Goal: Transaction & Acquisition: Purchase product/service

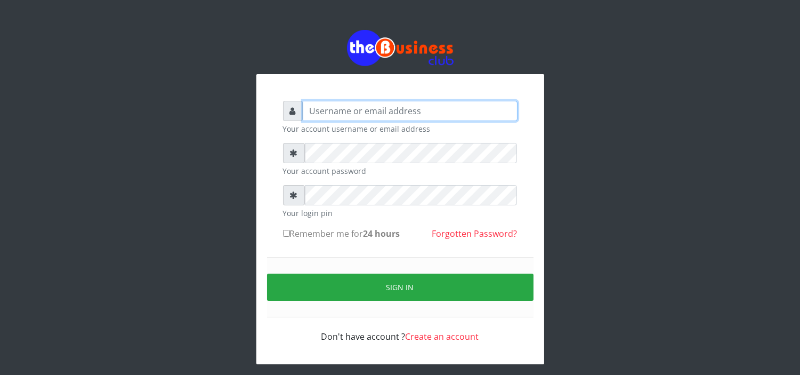
click at [375, 106] on input "text" at bounding box center [410, 111] width 215 height 20
type input "MubuyWallet"
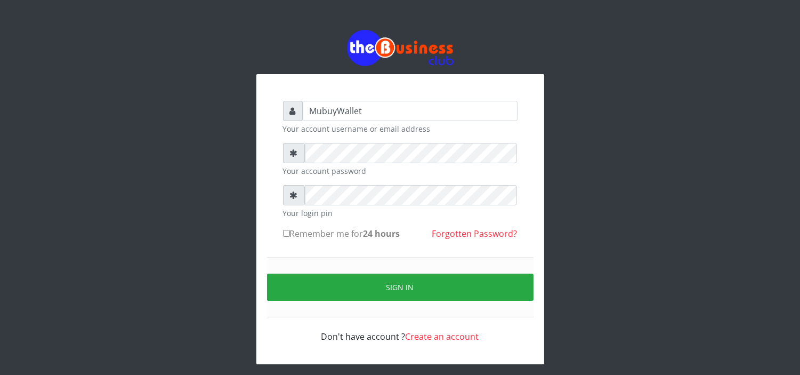
drag, startPoint x: 360, startPoint y: 297, endPoint x: 365, endPoint y: 313, distance: 17.1
click at [360, 297] on button "Sign in" at bounding box center [400, 286] width 266 height 27
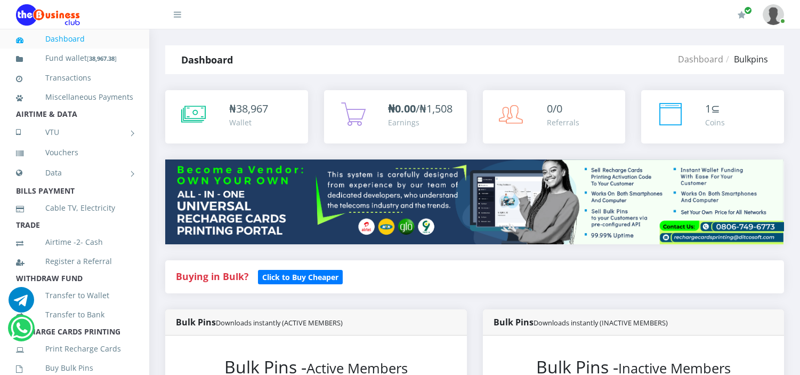
scroll to position [237, 0]
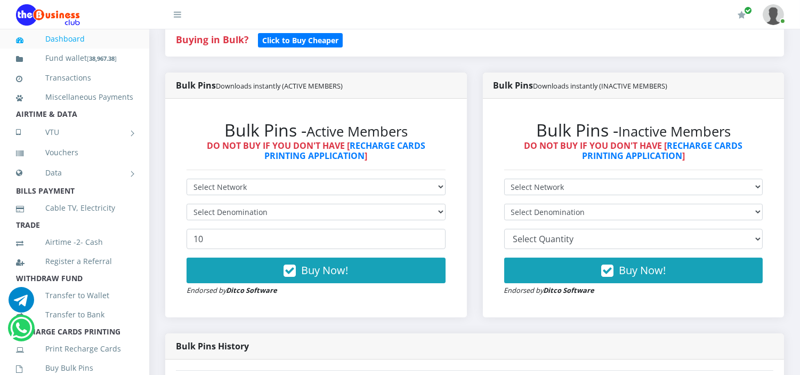
click at [301, 199] on form "Select Network MTN Globacom 9Mobile Airtel Select Denomination 10 Buy Now! Endo…" at bounding box center [316, 237] width 259 height 117
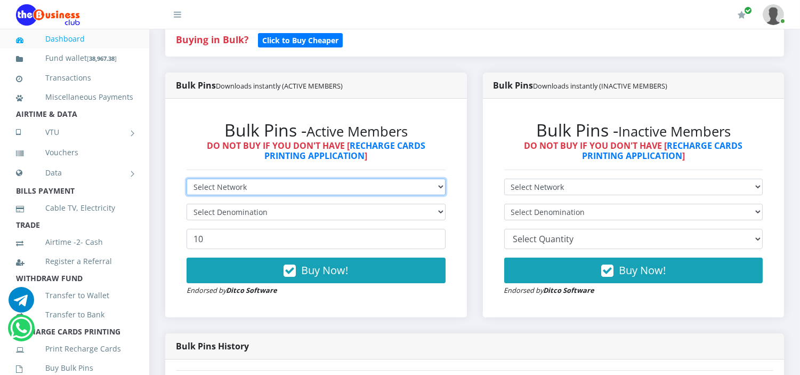
drag, startPoint x: 294, startPoint y: 184, endPoint x: 289, endPoint y: 187, distance: 5.5
click at [294, 184] on select "Select Network MTN Globacom 9Mobile Airtel" at bounding box center [316, 187] width 259 height 17
select select "MTN"
click at [187, 179] on select "Select Network MTN Globacom 9Mobile Airtel" at bounding box center [316, 187] width 259 height 17
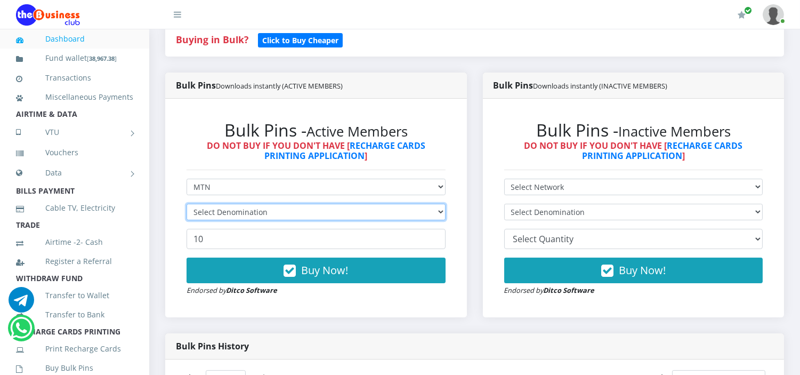
click at [225, 220] on select "Select Denomination" at bounding box center [316, 212] width 259 height 17
select select "96.99-100"
click at [187, 204] on select "Select Denomination MTN NGN100 - ₦96.99 MTN NGN200 - ₦193.98 MTN NGN400 - ₦387.…" at bounding box center [316, 212] width 259 height 17
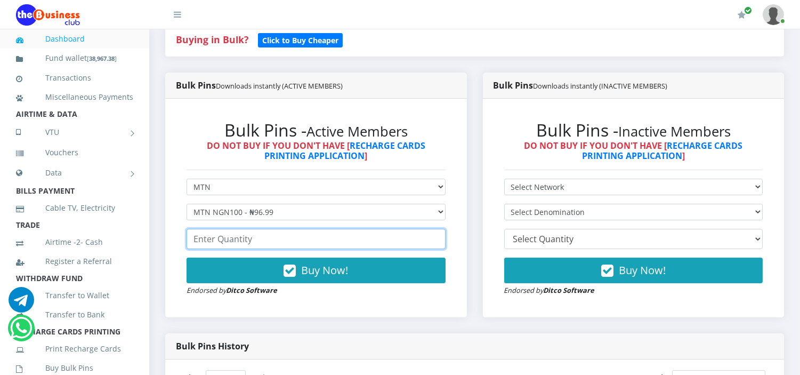
click at [222, 241] on input "number" at bounding box center [316, 239] width 259 height 20
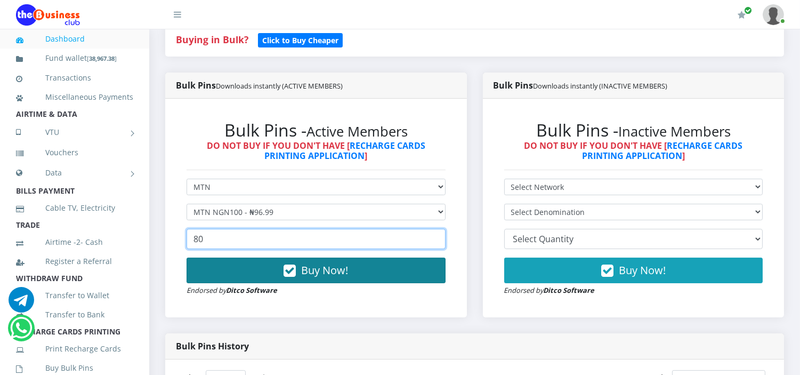
type input "80"
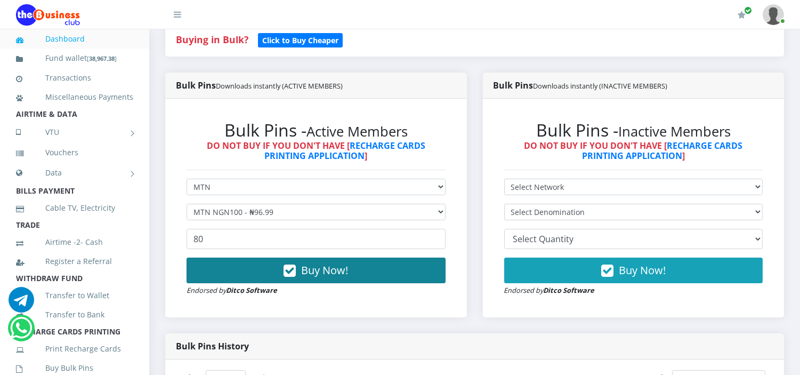
click at [249, 273] on button "Buy Now!" at bounding box center [316, 270] width 259 height 26
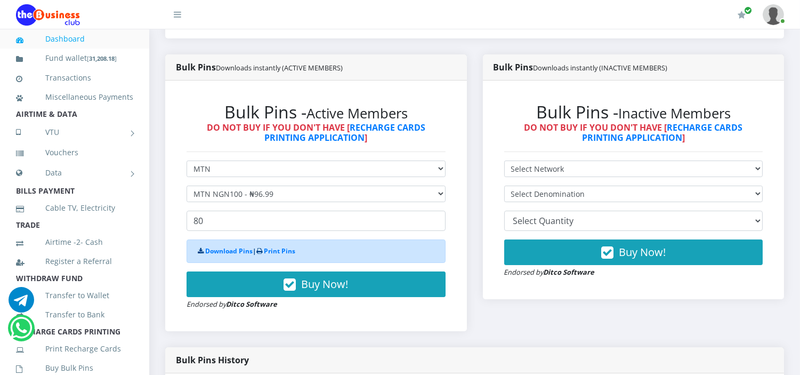
scroll to position [237, 0]
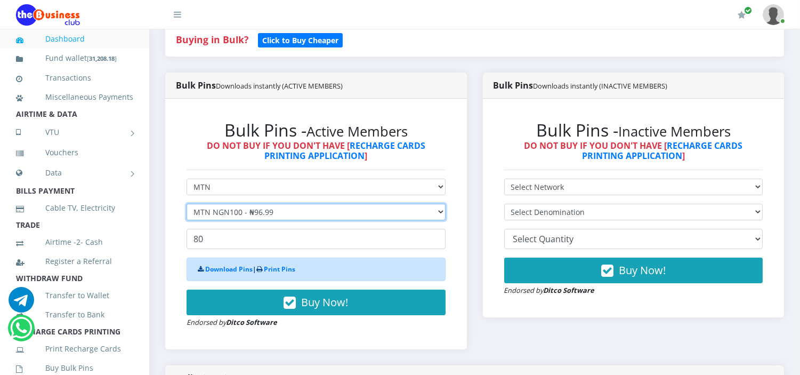
click at [231, 208] on select "Select Denomination MTN NGN100 - ₦96.99 MTN NGN200 - ₦193.98 MTN NGN400 - ₦387.…" at bounding box center [316, 212] width 259 height 17
select select "193.98-200"
click at [187, 204] on select "Select Denomination MTN NGN100 - ₦96.99 MTN NGN200 - ₦193.98 MTN NGN400 - ₦387.…" at bounding box center [316, 212] width 259 height 17
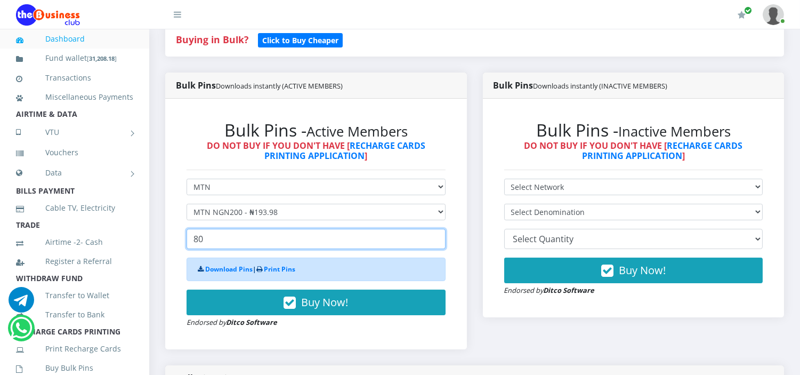
click at [225, 246] on input "80" at bounding box center [316, 239] width 259 height 20
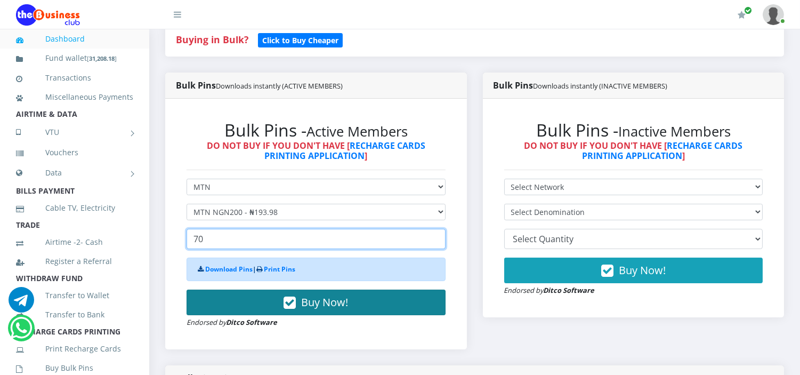
type input "70"
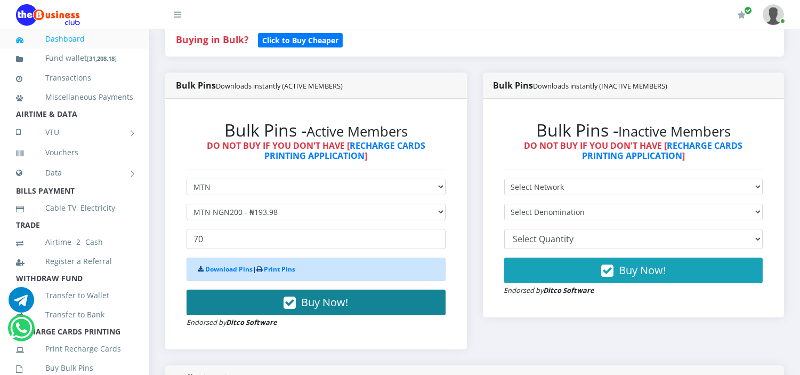
click at [245, 296] on button "Buy Now!" at bounding box center [316, 302] width 259 height 26
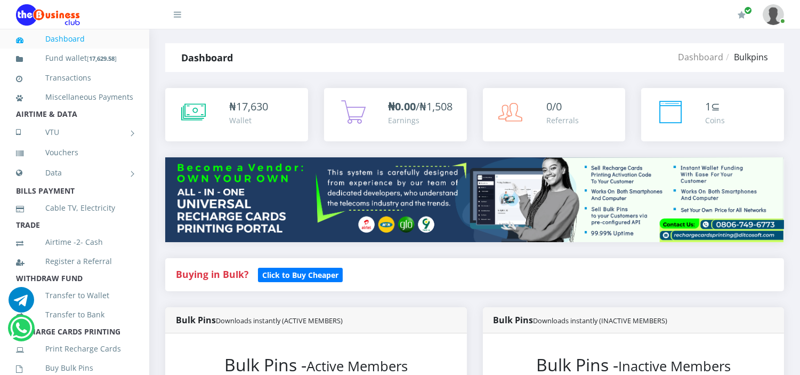
scroll to position [0, 0]
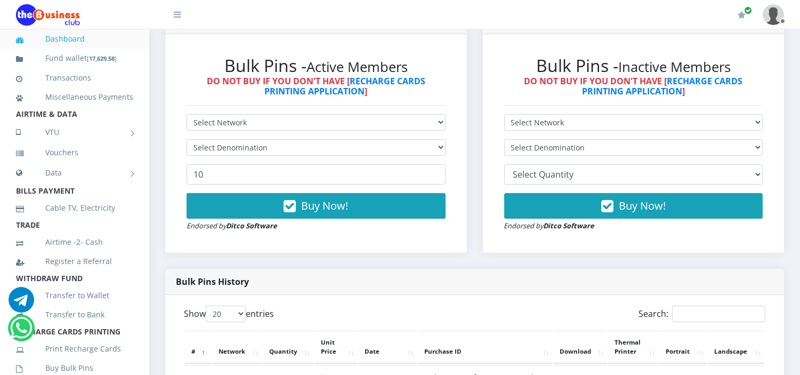
scroll to position [296, 0]
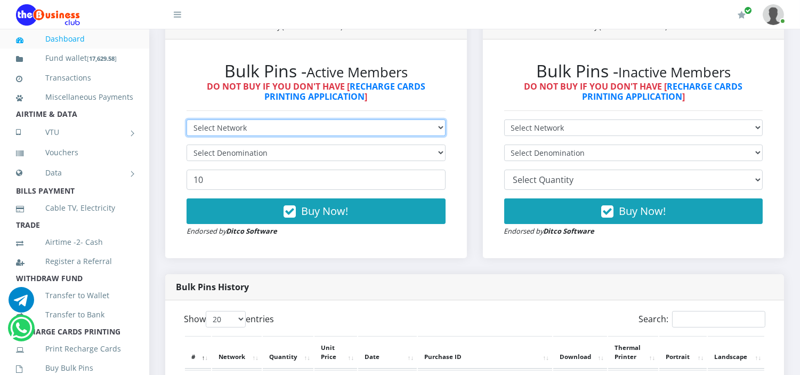
click at [223, 119] on select "Select Network MTN Globacom 9Mobile Airtel" at bounding box center [316, 127] width 259 height 17
select select "MTN"
click at [187, 120] on select "Select Network MTN Globacom 9Mobile Airtel" at bounding box center [316, 127] width 259 height 17
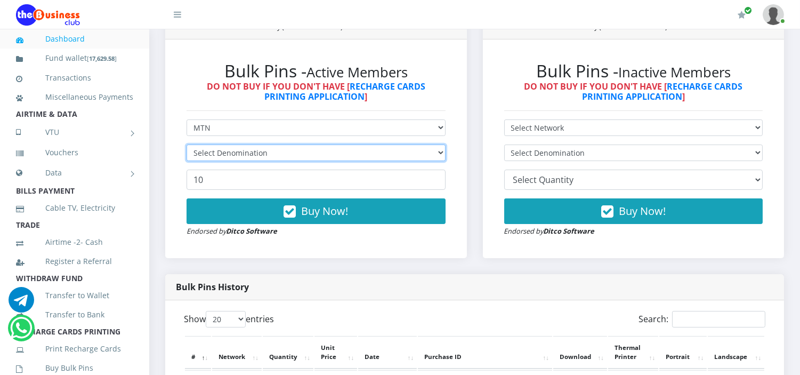
click at [212, 157] on select "Select Denomination" at bounding box center [316, 152] width 259 height 17
select select "484.95-500"
click at [187, 145] on select "Select Denomination MTN NGN100 - ₦96.99 MTN NGN200 - ₦193.98 MTN NGN400 - ₦387.…" at bounding box center [316, 152] width 259 height 17
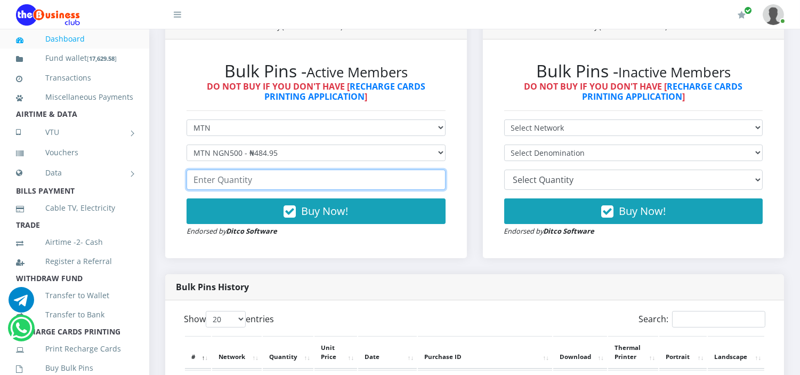
click at [229, 184] on input "number" at bounding box center [316, 179] width 259 height 20
type input "50"
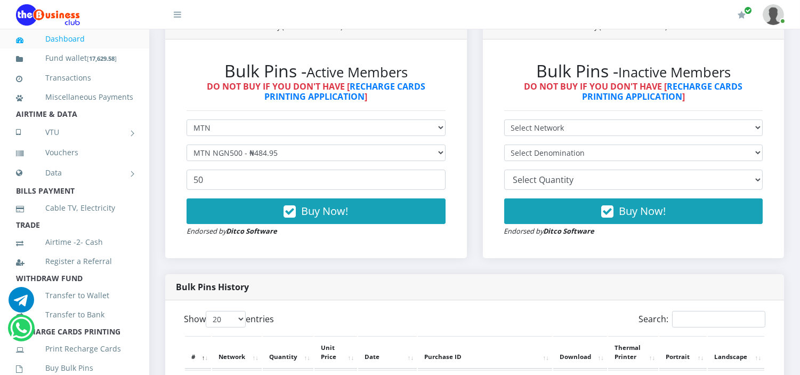
click at [399, 297] on div "Bulk Pins History" at bounding box center [474, 287] width 619 height 26
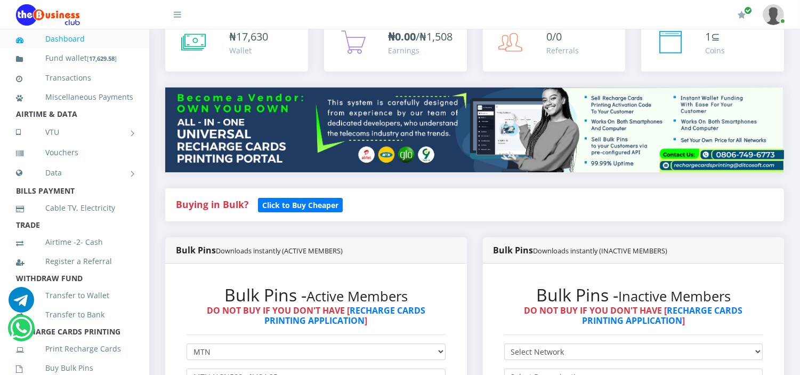
scroll to position [59, 0]
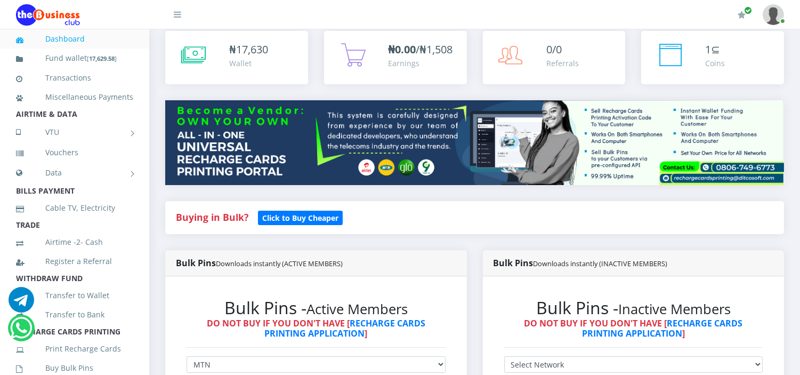
drag, startPoint x: 439, startPoint y: 229, endPoint x: 428, endPoint y: 210, distance: 21.9
click at [439, 229] on div "Buying in Bulk?   Click to Buy Cheaper" at bounding box center [474, 217] width 619 height 33
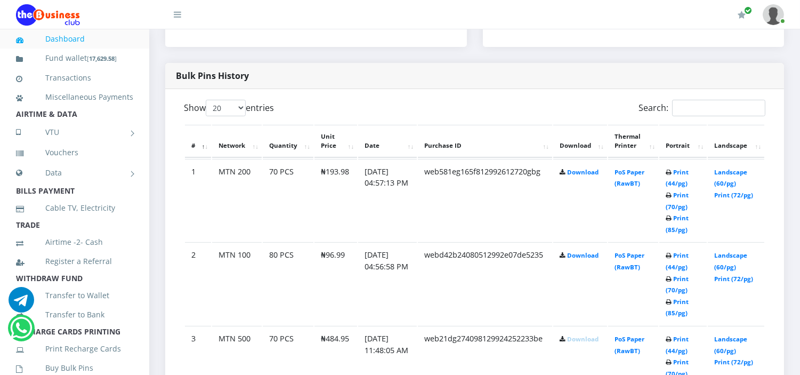
scroll to position [533, 0]
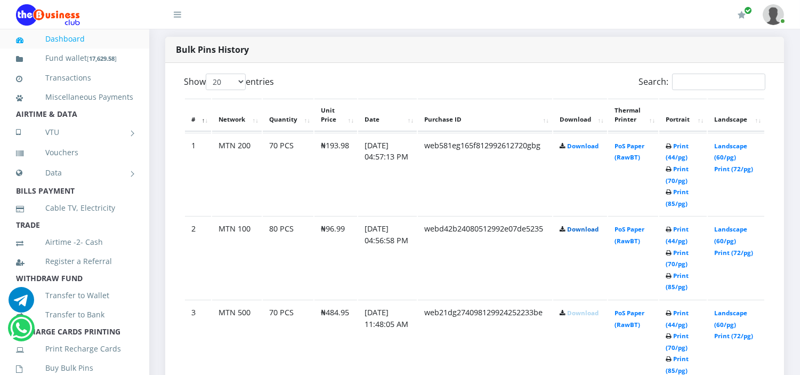
click at [570, 228] on link "Download" at bounding box center [582, 229] width 31 height 8
click at [593, 144] on link "Download" at bounding box center [582, 146] width 31 height 8
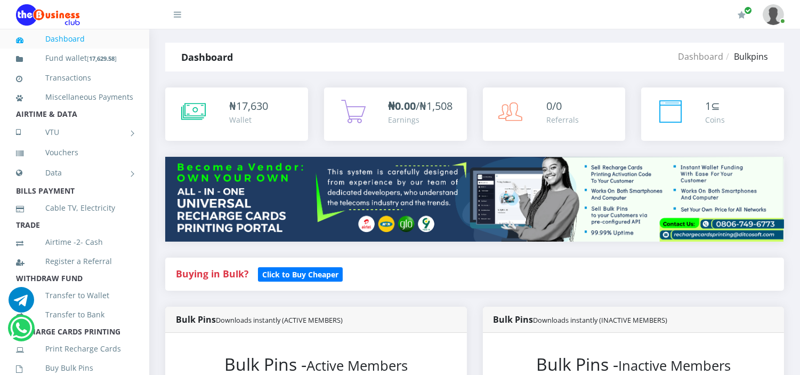
scroll to position [0, 0]
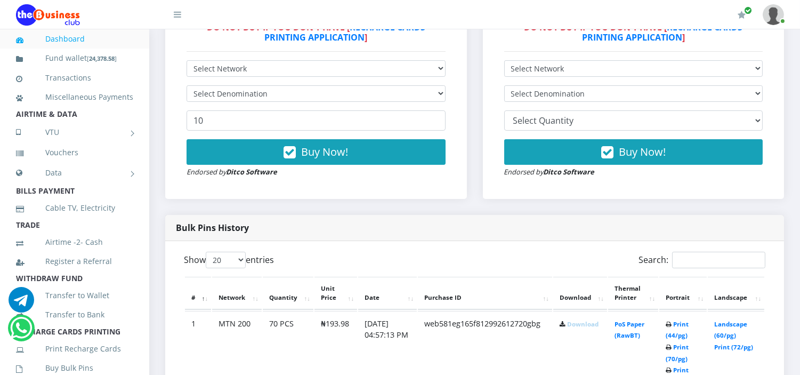
scroll to position [296, 0]
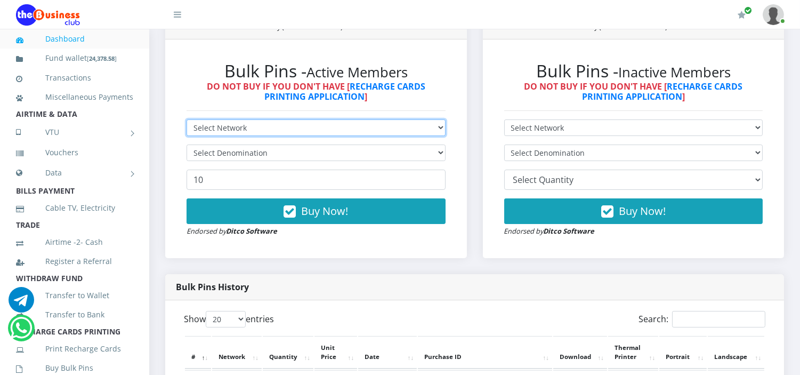
click at [280, 131] on select "Select Network MTN Globacom 9Mobile Airtel" at bounding box center [316, 127] width 259 height 17
select select "MTN"
click at [187, 120] on select "Select Network MTN Globacom 9Mobile Airtel" at bounding box center [316, 127] width 259 height 17
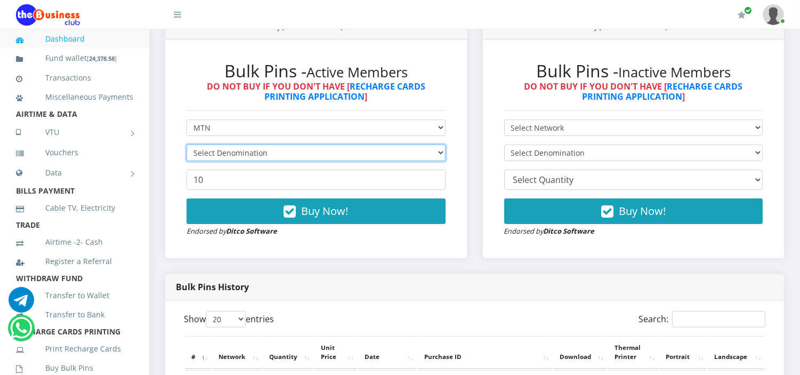
click at [230, 157] on select "Select Denomination" at bounding box center [316, 152] width 259 height 17
select select "484.95-500"
click at [187, 145] on select "Select Denomination MTN NGN100 - ₦96.99 MTN NGN200 - ₦193.98 MTN NGN400 - ₦387.…" at bounding box center [316, 152] width 259 height 17
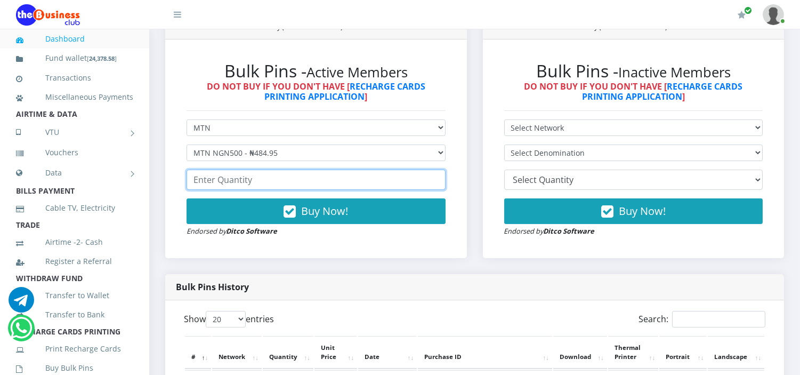
click at [228, 188] on input "number" at bounding box center [316, 179] width 259 height 20
type input "50"
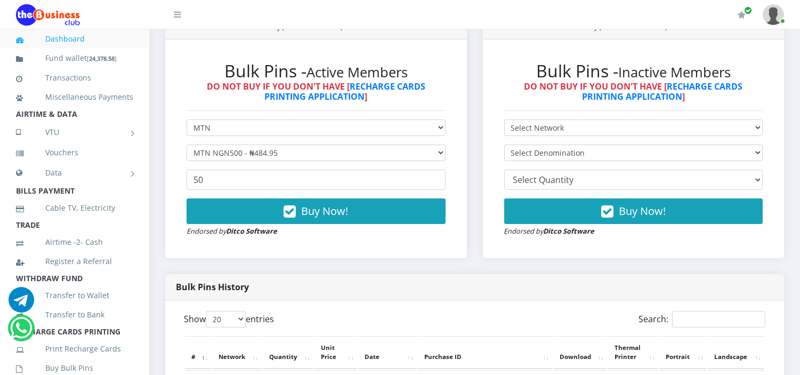
click at [236, 193] on form "Select Network MTN Globacom 9Mobile Airtel Select Denomination MTN NGN100 - ₦96…" at bounding box center [316, 177] width 259 height 117
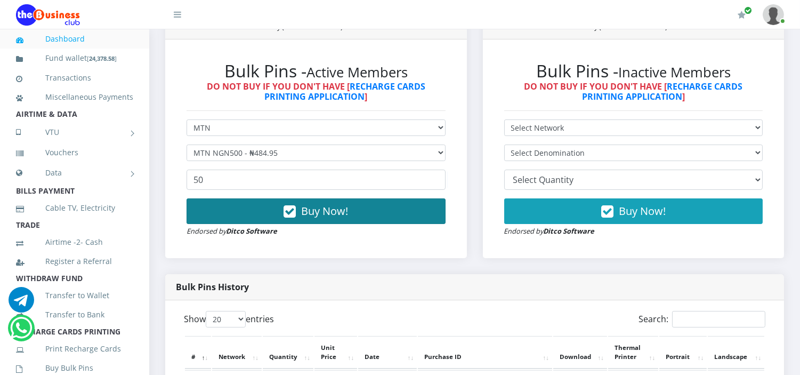
click at [232, 207] on button "Buy Now!" at bounding box center [316, 211] width 259 height 26
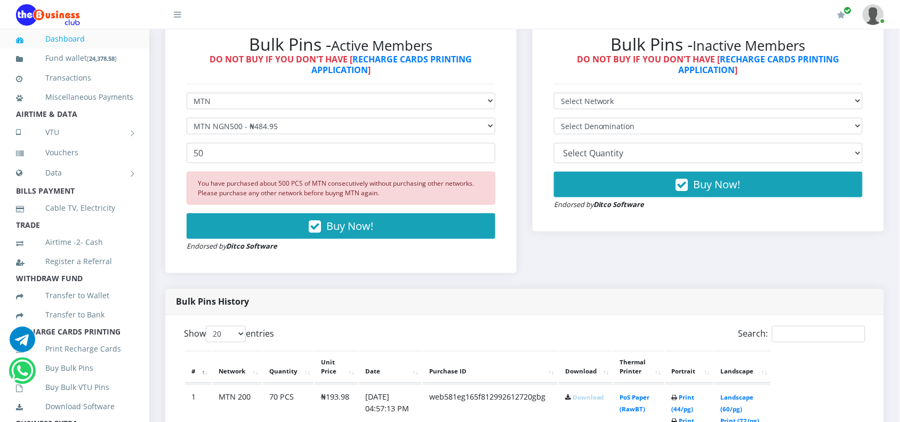
scroll to position [332, 0]
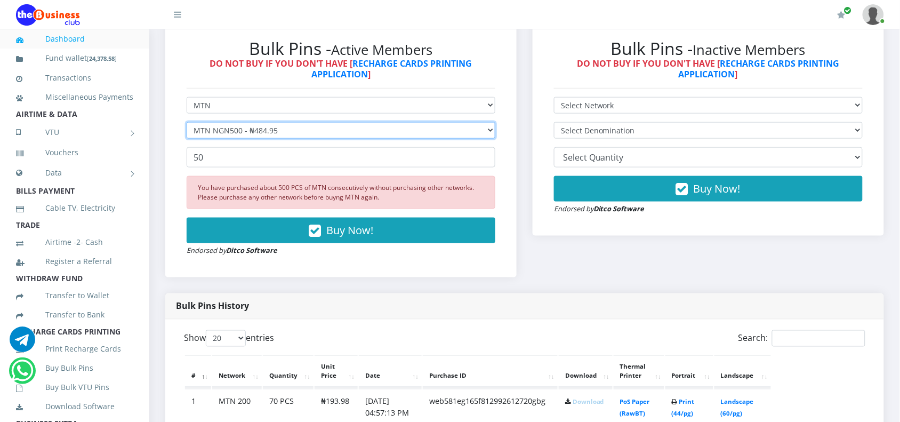
click at [199, 124] on select "Select Denomination MTN NGN100 - ₦96.99 MTN NGN200 - ₦193.98 MTN NGN400 - ₦387.…" at bounding box center [341, 130] width 309 height 17
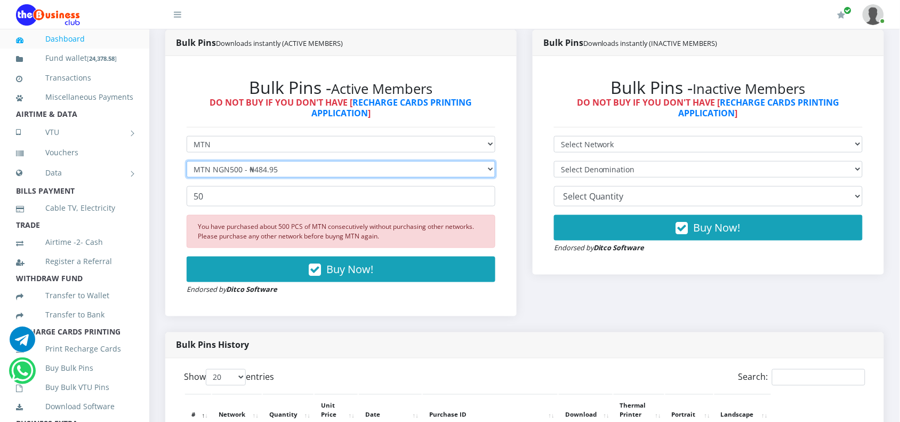
scroll to position [265, 0]
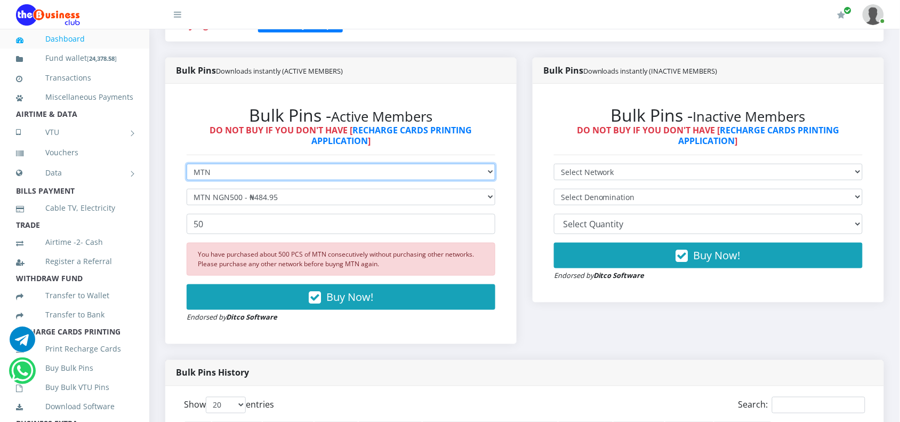
click at [221, 173] on select "Select Network MTN Globacom 9Mobile Airtel" at bounding box center [341, 172] width 309 height 17
select select "Airtel"
click at [187, 164] on select "Select Network MTN Globacom 9Mobile Airtel" at bounding box center [341, 172] width 309 height 17
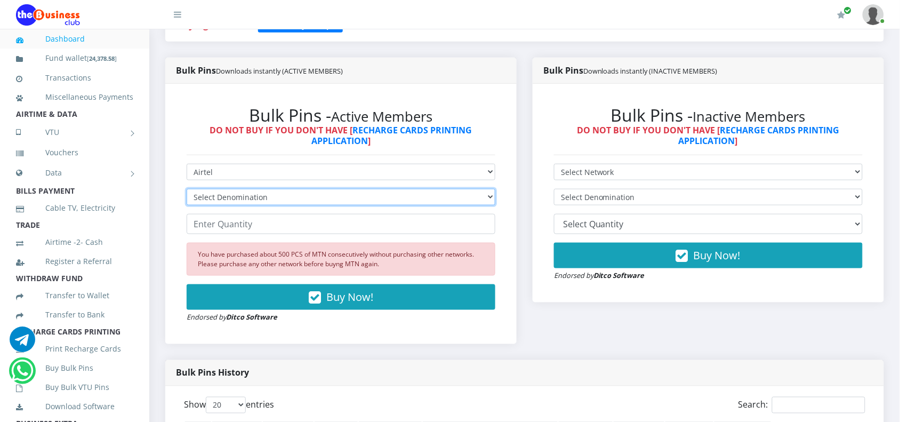
click at [217, 196] on select "Select Denomination Airtel NGN100 - ₦96.38 Airtel NGN200 - ₦192.76 Airtel NGN50…" at bounding box center [341, 197] width 309 height 17
select select "481.9-500"
click at [187, 189] on select "Select Denomination Airtel NGN100 - ₦96.38 Airtel NGN200 - ₦192.76 Airtel NGN50…" at bounding box center [341, 197] width 309 height 17
click at [229, 229] on input "number" at bounding box center [341, 224] width 309 height 20
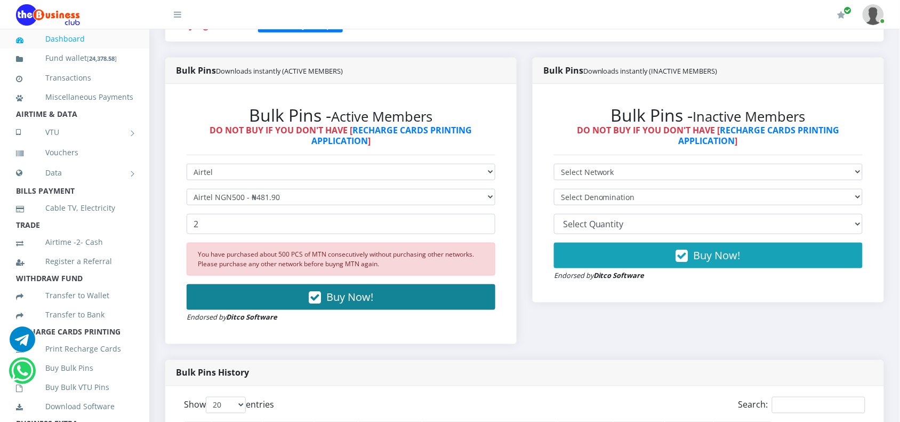
click at [232, 285] on button "Buy Now!" at bounding box center [341, 297] width 309 height 26
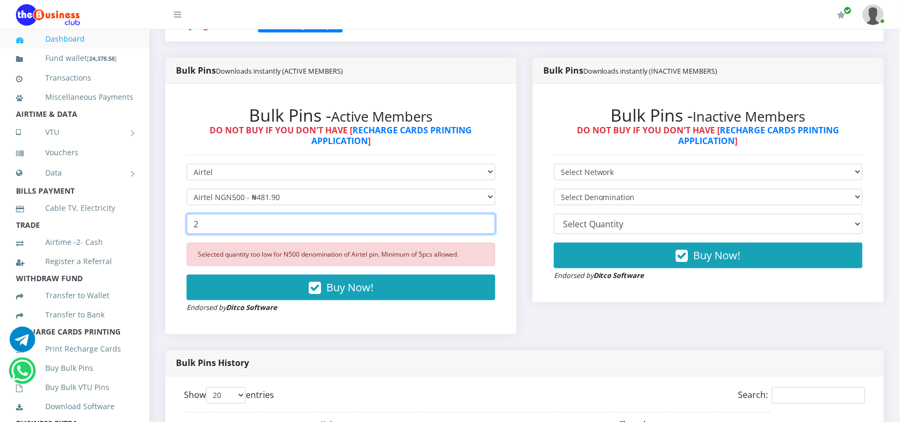
click at [242, 222] on input "2" at bounding box center [341, 224] width 309 height 20
click at [241, 222] on input "2" at bounding box center [341, 224] width 309 height 20
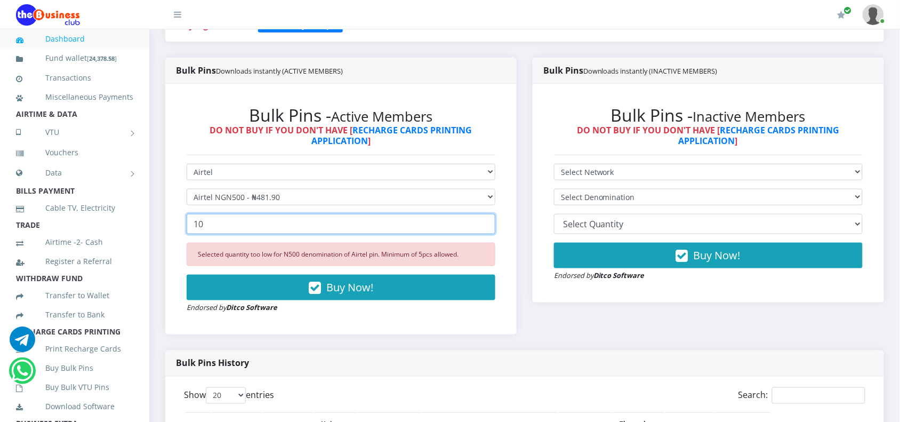
type input "10"
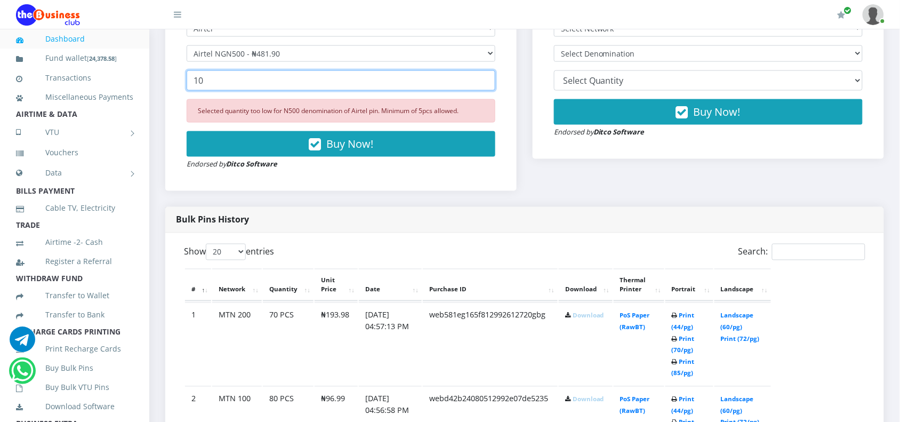
scroll to position [332, 0]
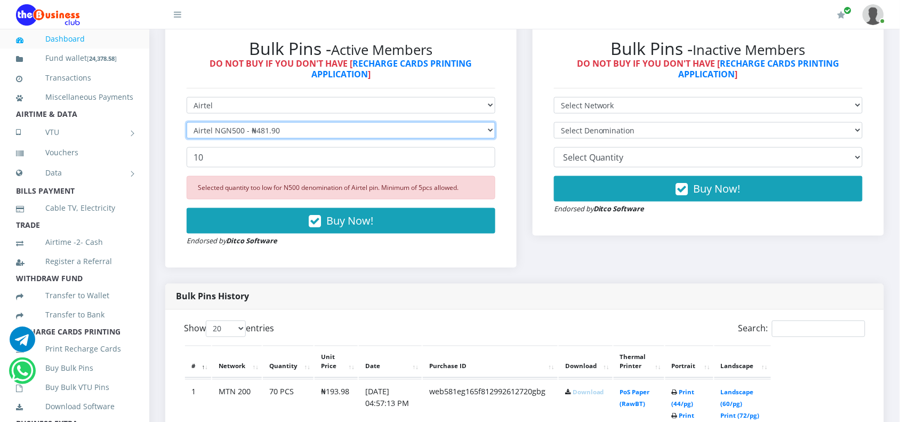
click at [284, 124] on select "Select Denomination Airtel NGN100 - ₦96.38 Airtel NGN200 - ₦192.76 Airtel NGN50…" at bounding box center [341, 130] width 309 height 17
click at [187, 122] on select "Select Denomination Airtel NGN100 - ₦96.38 Airtel NGN200 - ₦192.76 Airtel NGN50…" at bounding box center [341, 130] width 309 height 17
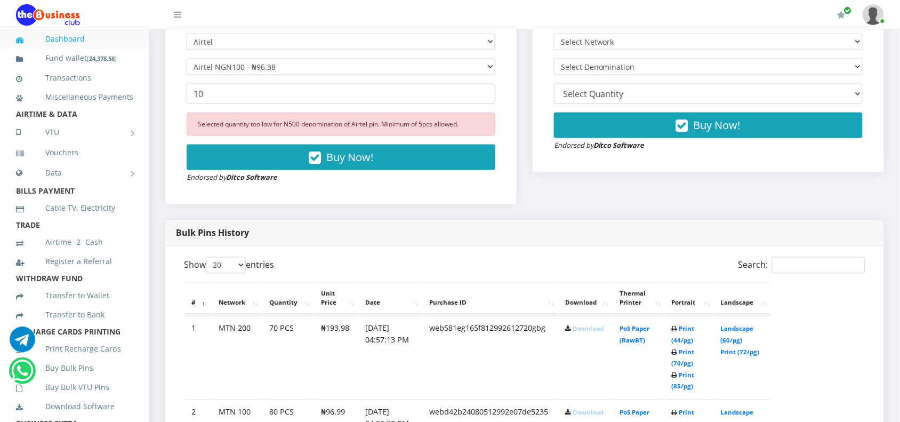
scroll to position [266, 0]
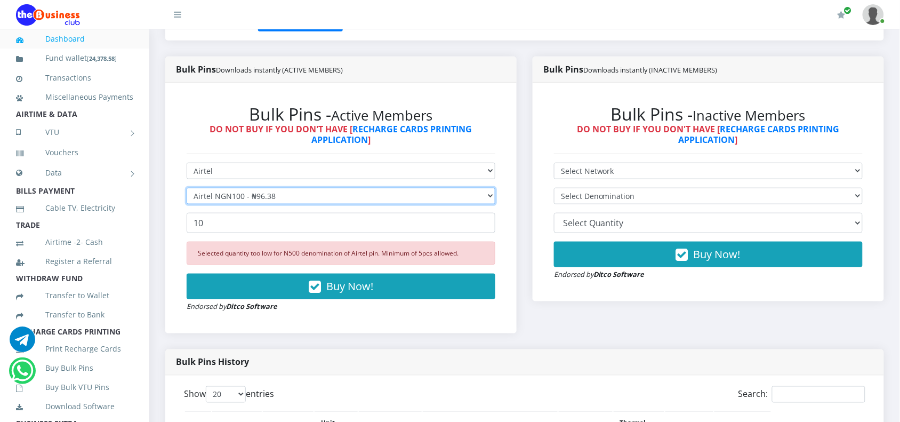
click at [212, 195] on select "Select Denomination Airtel NGN100 - ₦96.38 Airtel NGN200 - ₦192.76 Airtel NGN50…" at bounding box center [341, 196] width 309 height 17
click at [187, 188] on select "Select Denomination Airtel NGN100 - ₦96.38 Airtel NGN200 - ₦192.76 Airtel NGN50…" at bounding box center [341, 196] width 309 height 17
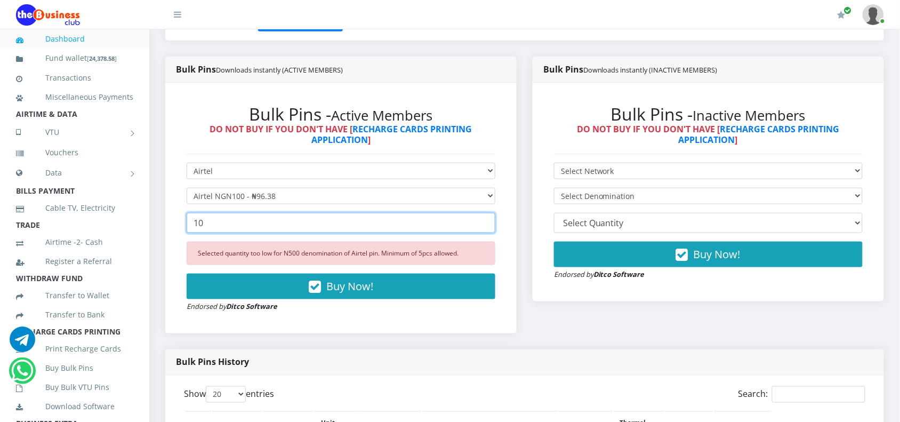
click at [215, 225] on input "10" at bounding box center [341, 223] width 309 height 20
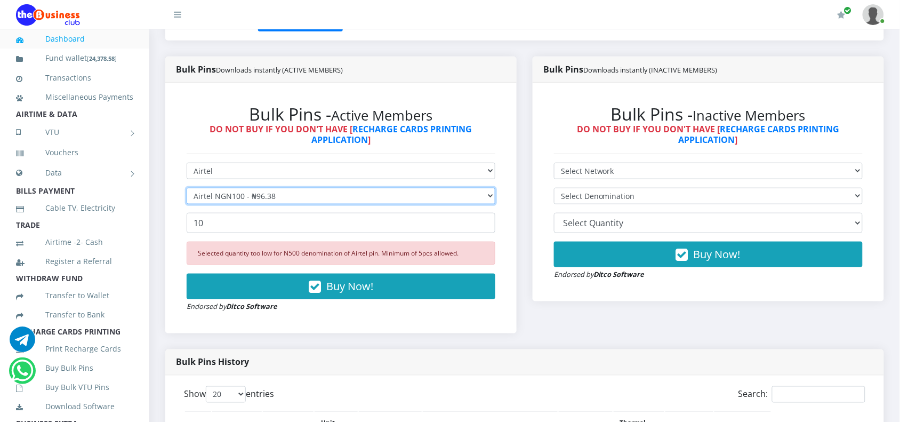
click at [241, 193] on select "Select Denomination Airtel NGN100 - ₦96.38 Airtel NGN200 - ₦192.76 Airtel NGN50…" at bounding box center [341, 196] width 309 height 17
select select "192.76-200"
click at [187, 188] on select "Select Denomination Airtel NGN100 - ₦96.38 Airtel NGN200 - ₦192.76 Airtel NGN50…" at bounding box center [341, 196] width 309 height 17
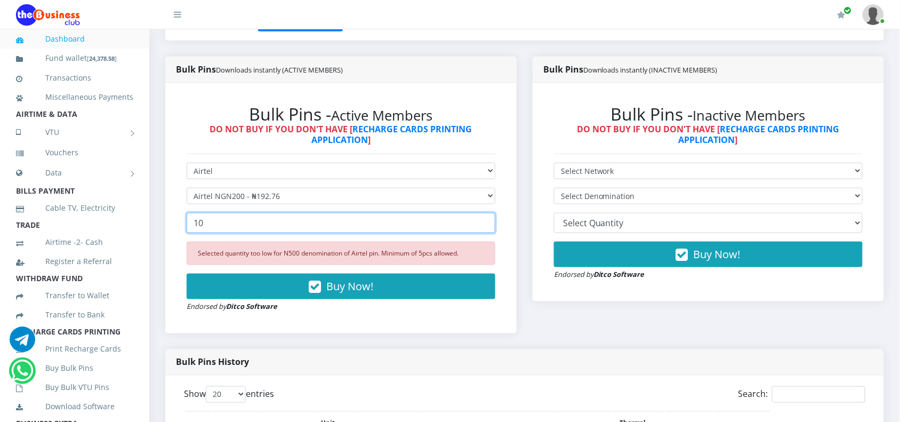
click at [239, 224] on input "10" at bounding box center [341, 223] width 309 height 20
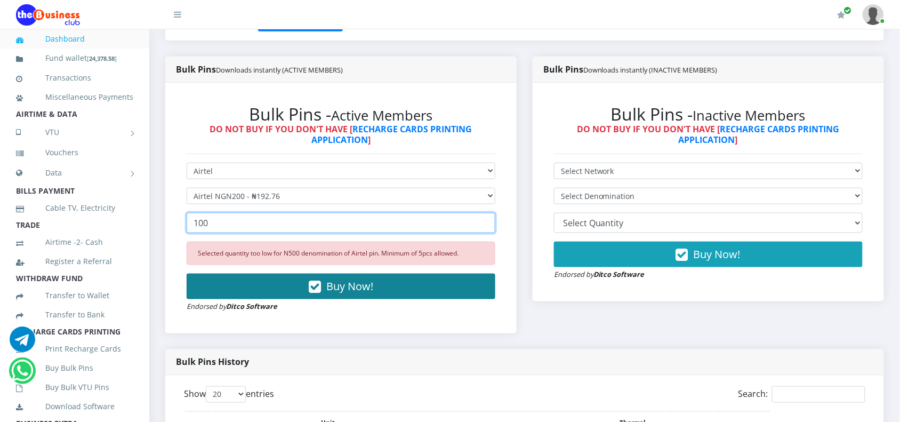
type input "100"
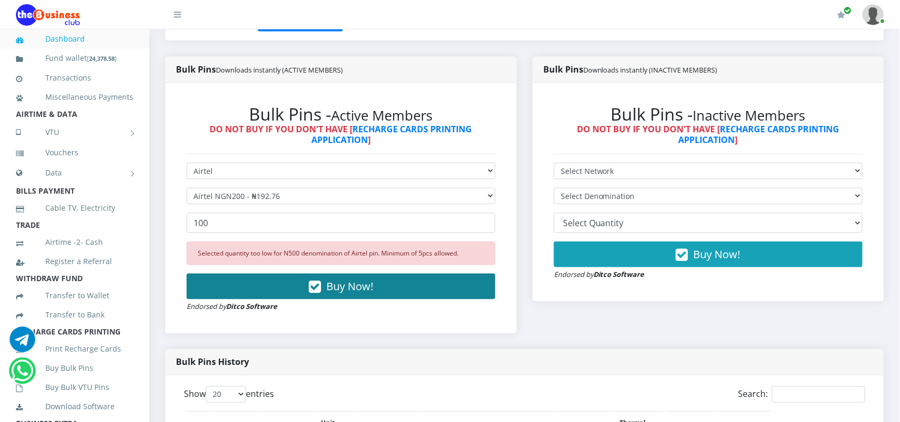
click at [355, 299] on button "Buy Now!" at bounding box center [341, 286] width 309 height 26
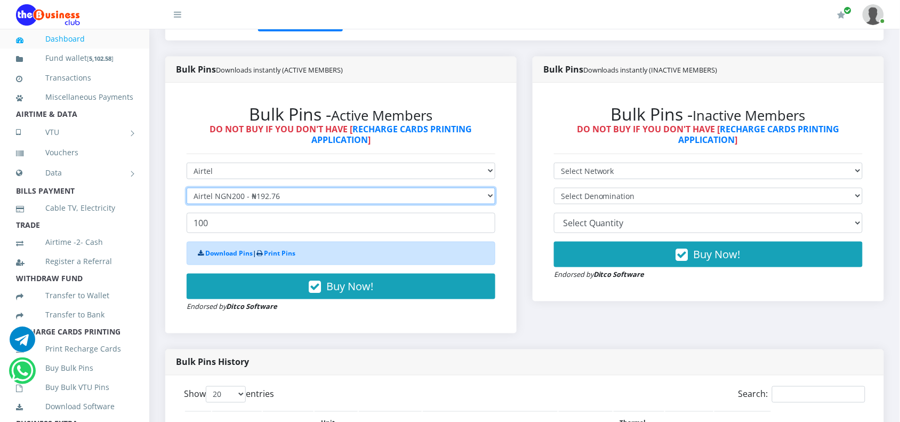
click at [262, 195] on select "Select Denomination Airtel NGN100 - ₦96.38 Airtel NGN200 - ₦192.76 Airtel NGN50…" at bounding box center [341, 196] width 309 height 17
select select "96.38-100"
click at [187, 188] on select "Select Denomination Airtel NGN100 - ₦96.38 Airtel NGN200 - ₦192.76 Airtel NGN50…" at bounding box center [341, 196] width 309 height 17
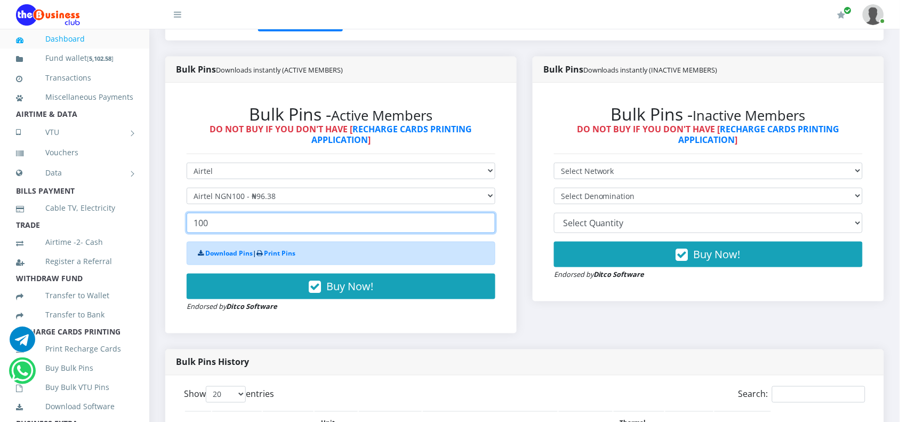
click at [228, 220] on input "100" at bounding box center [341, 223] width 309 height 20
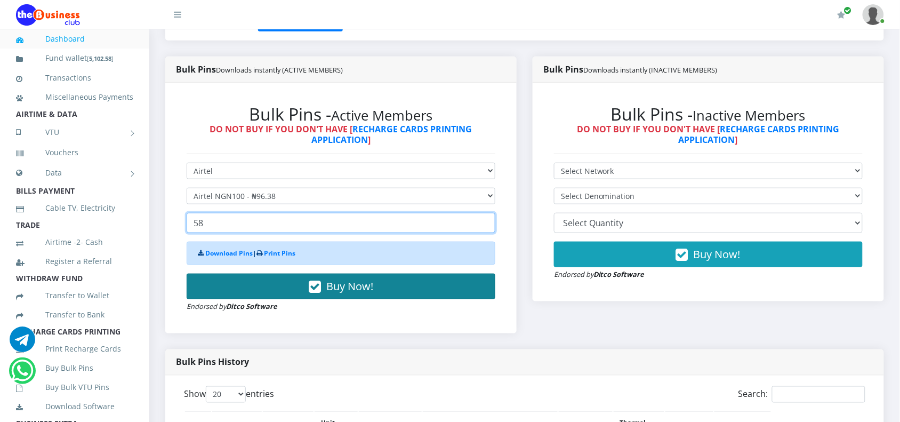
type input "58"
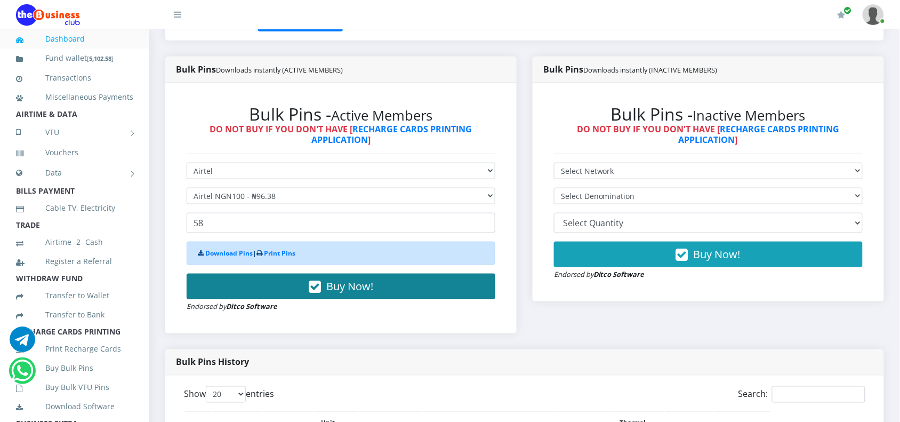
click at [263, 278] on button "Buy Now!" at bounding box center [341, 286] width 309 height 26
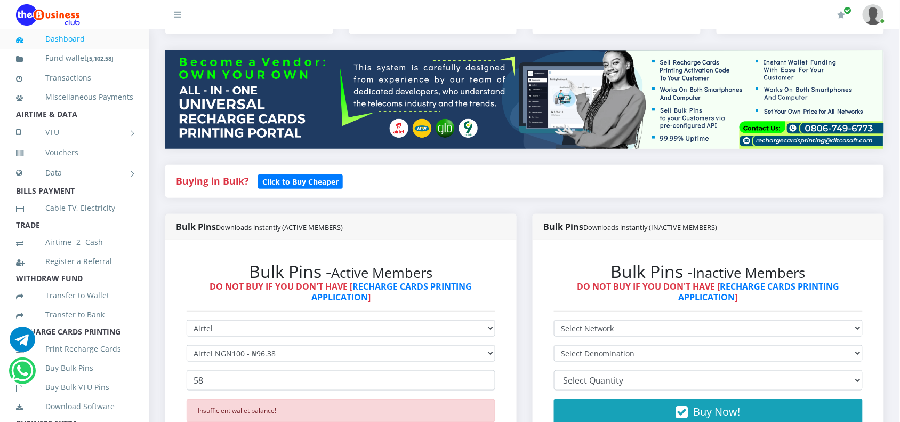
scroll to position [466, 0]
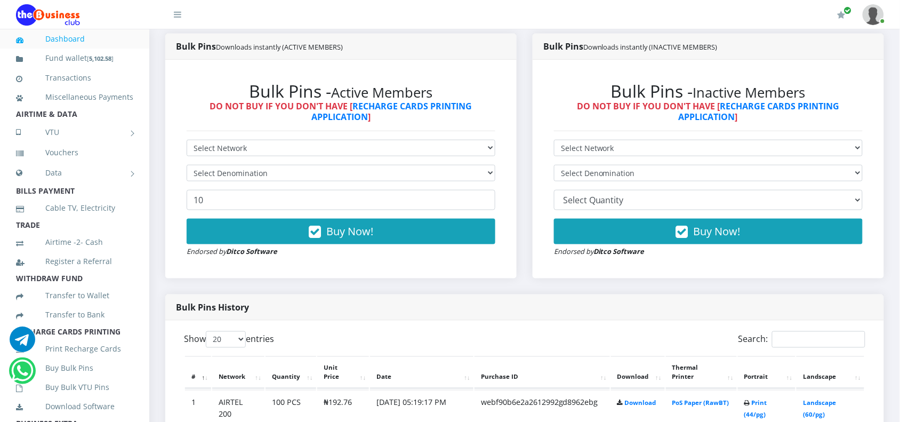
scroll to position [266, 0]
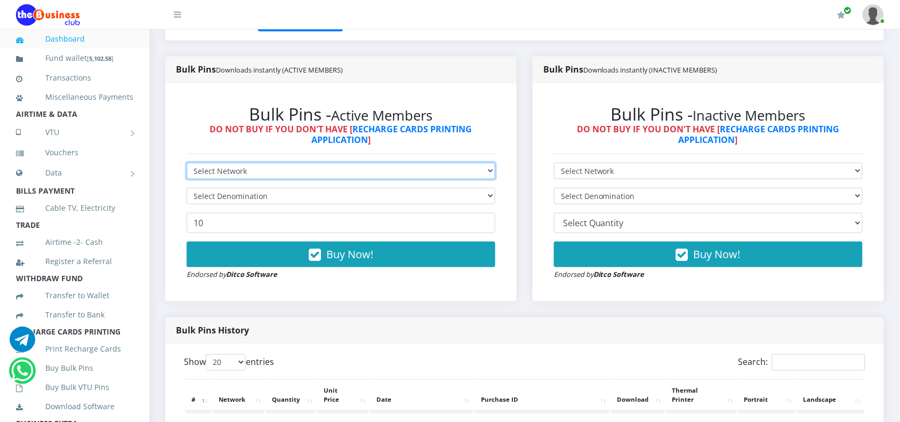
click at [209, 168] on select "Select Network MTN Globacom 9Mobile Airtel" at bounding box center [341, 171] width 309 height 17
select select "Airtel"
click at [187, 163] on select "Select Network MTN Globacom 9Mobile Airtel" at bounding box center [341, 171] width 309 height 17
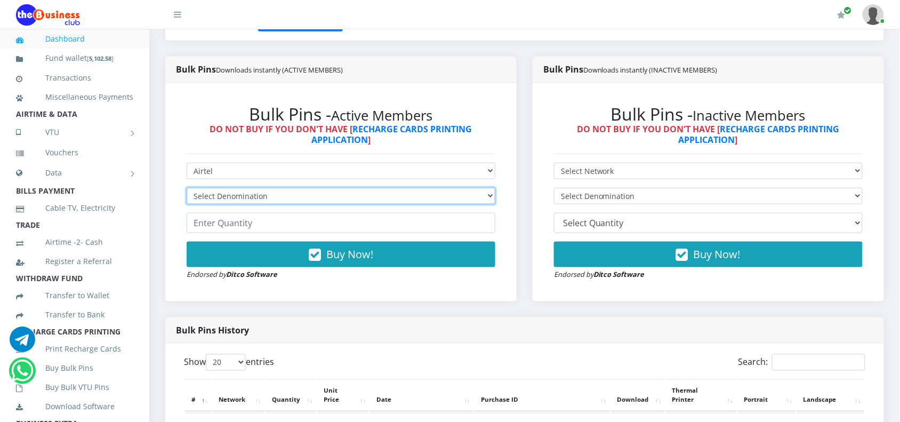
click at [216, 197] on select "Select Denomination Airtel NGN100 - ₦96.38 Airtel NGN200 - ₦192.76 Airtel NGN50…" at bounding box center [341, 196] width 309 height 17
select select "96.38-100"
click at [187, 188] on select "Select Denomination Airtel NGN100 - ₦96.38 Airtel NGN200 - ₦192.76 Airtel NGN50…" at bounding box center [341, 196] width 309 height 17
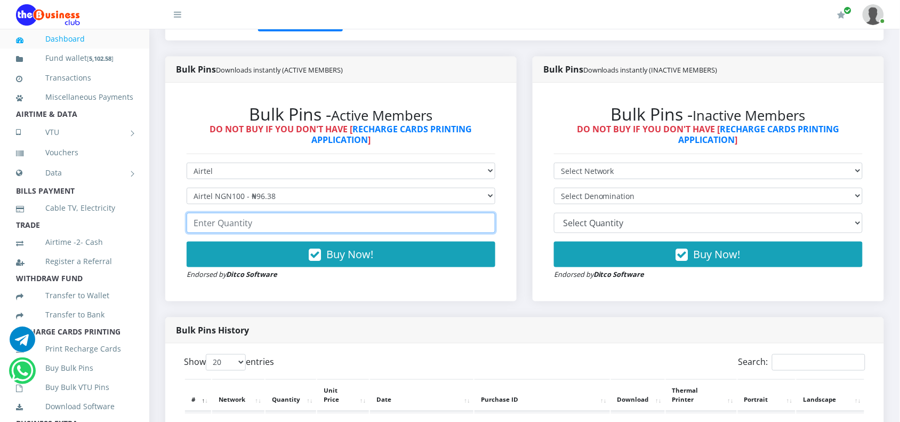
click at [227, 231] on input "number" at bounding box center [341, 223] width 309 height 20
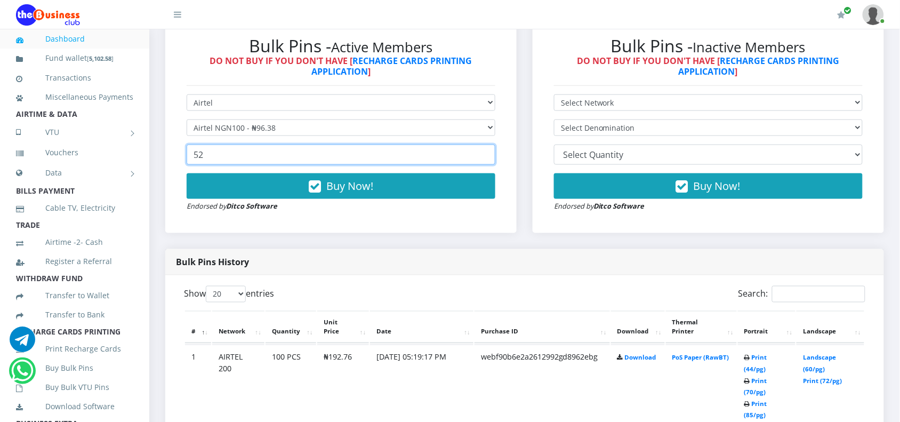
scroll to position [340, 0]
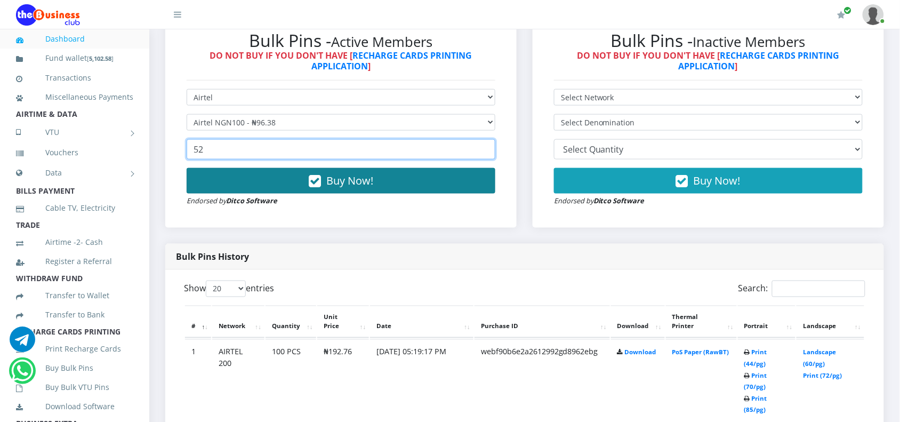
type input "52"
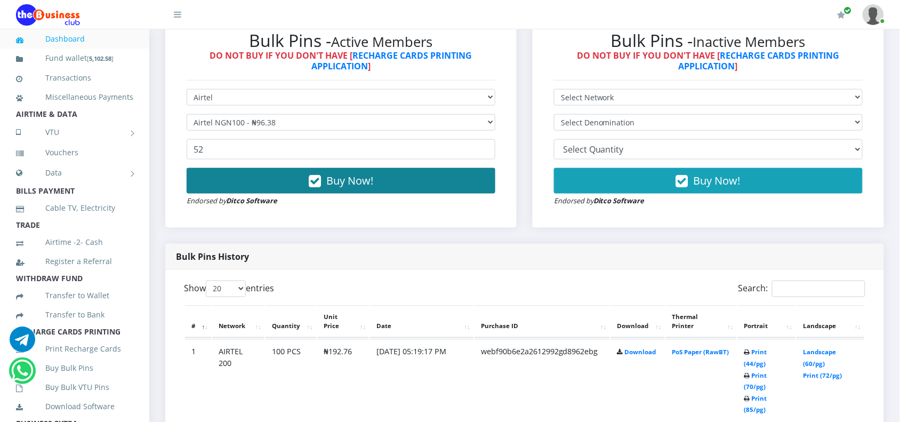
click at [305, 177] on button "Buy Now!" at bounding box center [341, 181] width 309 height 26
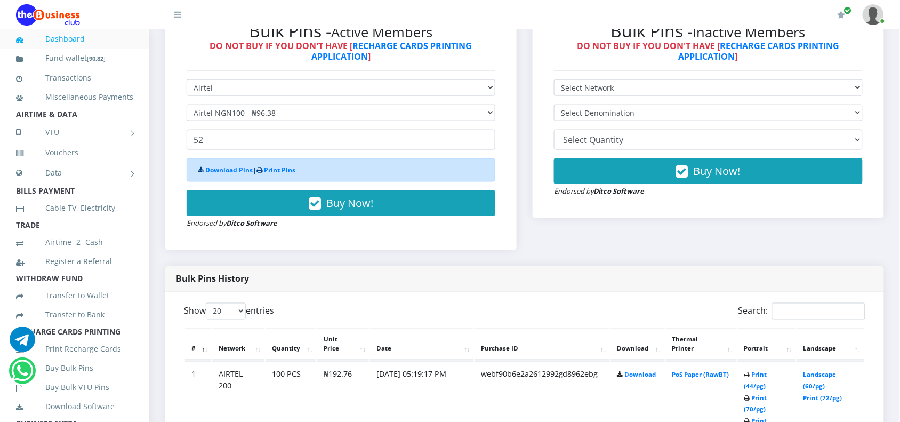
scroll to position [540, 0]
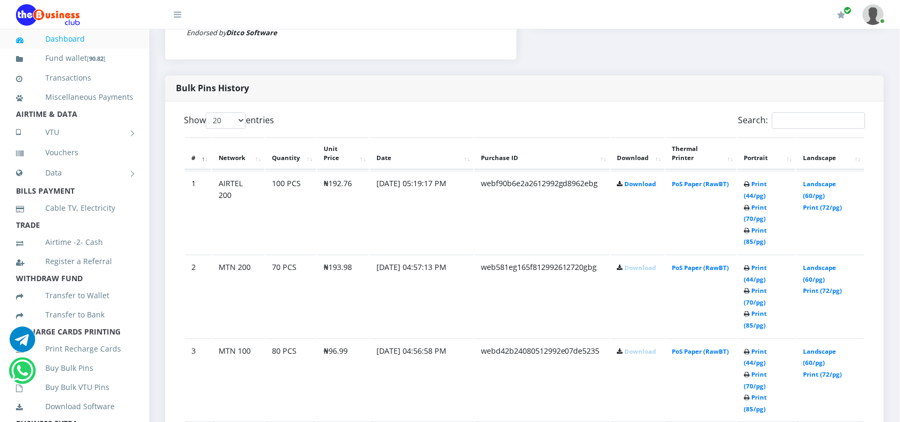
click at [633, 264] on link "Download" at bounding box center [640, 268] width 31 height 8
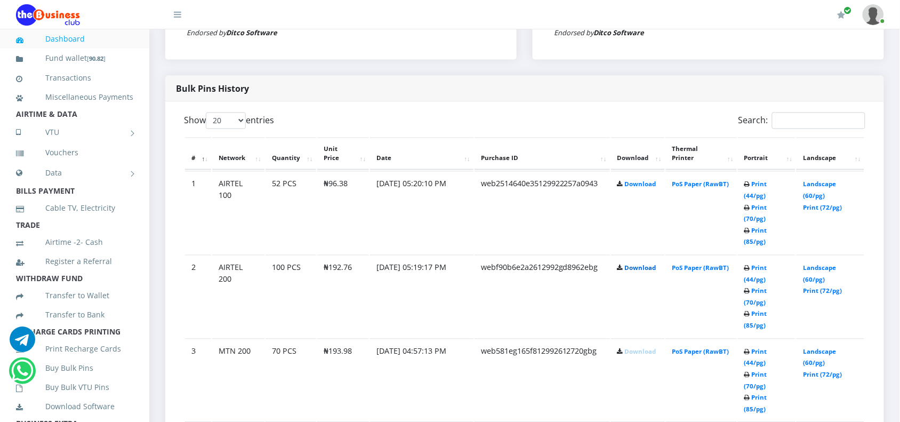
click at [626, 264] on link "Download" at bounding box center [640, 268] width 31 height 8
click at [629, 188] on link "Download" at bounding box center [640, 184] width 31 height 8
